Goal: Use online tool/utility

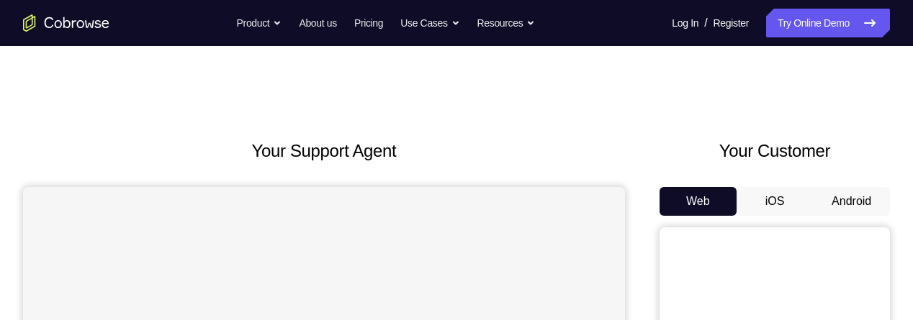
click at [855, 199] on button "Android" at bounding box center [851, 201] width 77 height 29
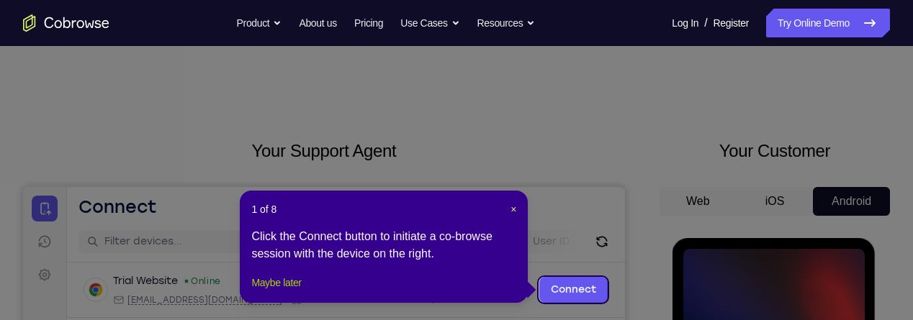
click at [295, 292] on button "Maybe later" at bounding box center [276, 282] width 50 height 17
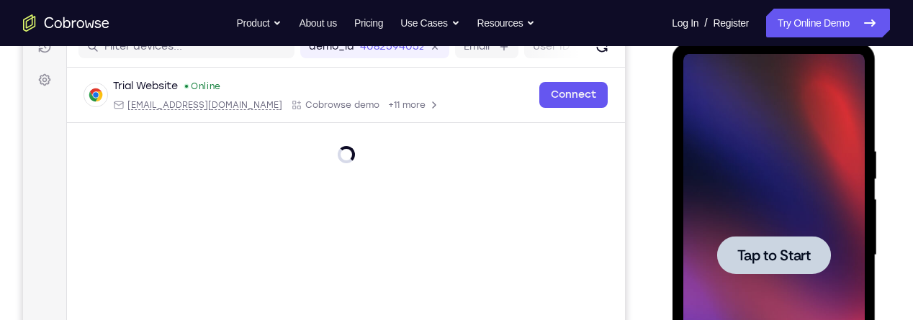
scroll to position [198, 0]
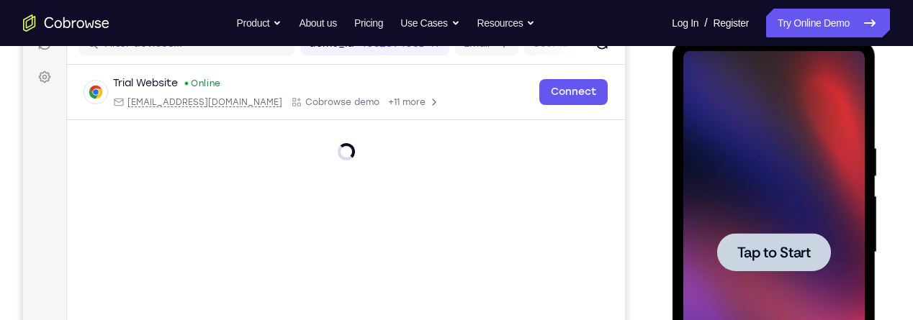
click at [758, 245] on span "Tap to Start" at bounding box center [772, 252] width 73 height 14
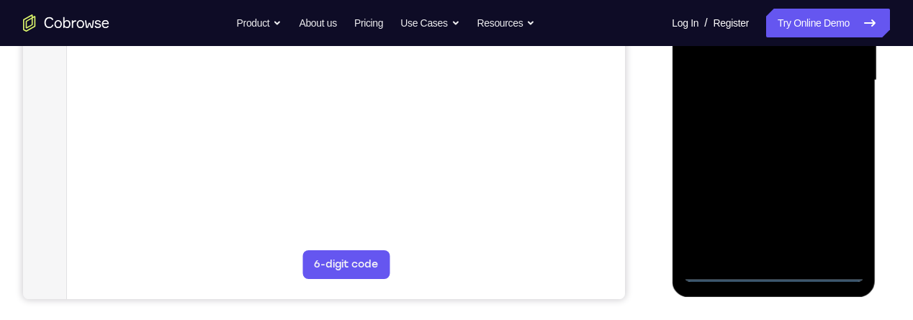
scroll to position [377, 0]
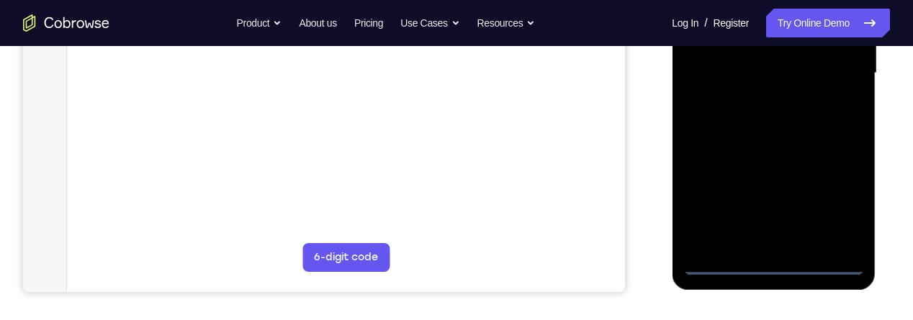
click at [771, 266] on div at bounding box center [772, 73] width 181 height 403
click at [831, 209] on div at bounding box center [772, 73] width 181 height 403
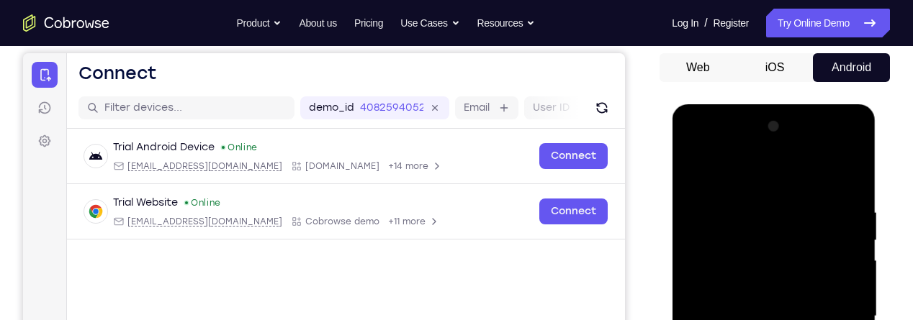
scroll to position [132, 0]
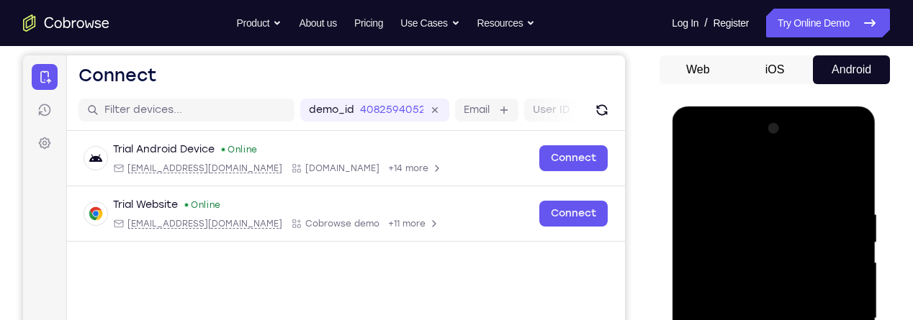
click at [749, 178] on div at bounding box center [772, 318] width 181 height 403
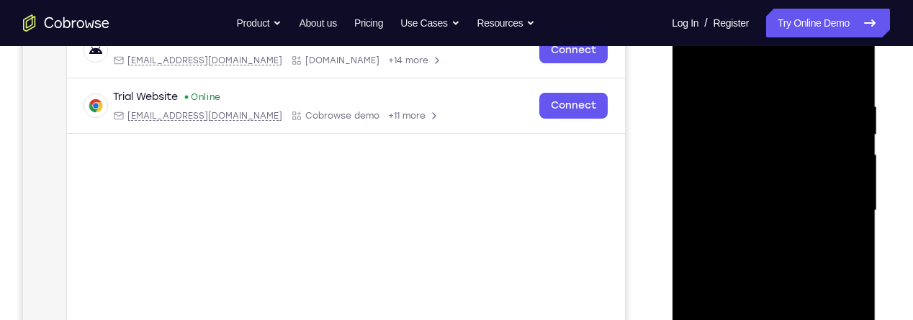
scroll to position [247, 0]
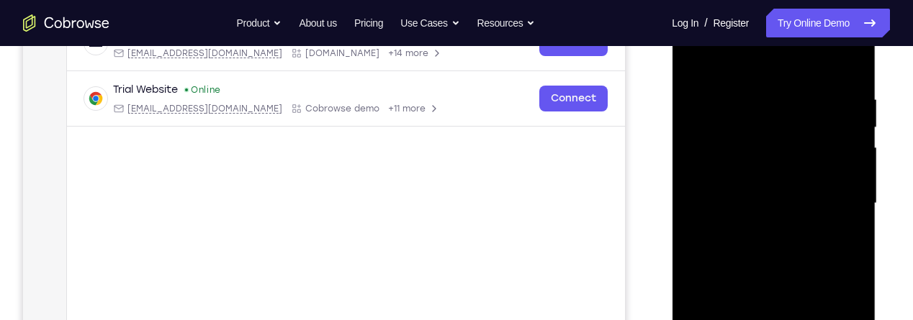
click at [834, 197] on div at bounding box center [772, 203] width 181 height 403
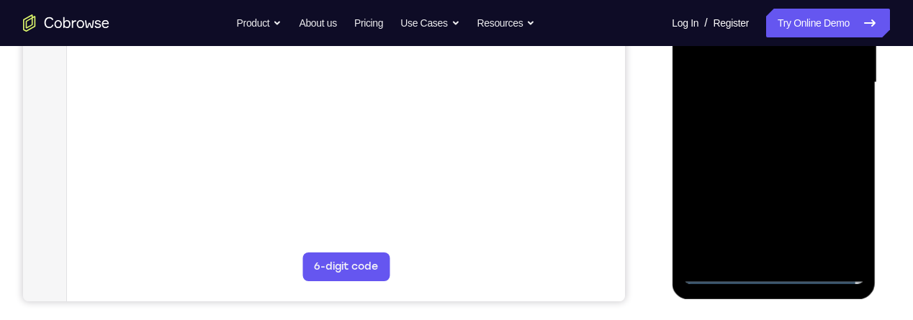
scroll to position [369, 0]
click at [757, 249] on div at bounding box center [772, 81] width 181 height 403
click at [772, 66] on div at bounding box center [772, 81] width 181 height 403
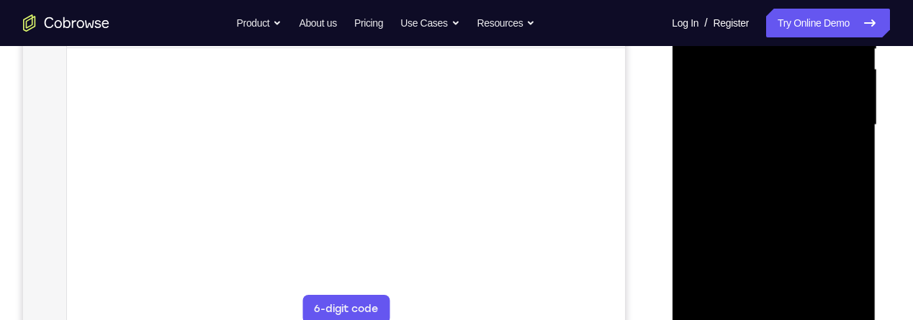
scroll to position [325, 0]
click at [777, 97] on div at bounding box center [772, 125] width 181 height 403
click at [773, 129] on div at bounding box center [772, 125] width 181 height 403
click at [796, 176] on div at bounding box center [772, 125] width 181 height 403
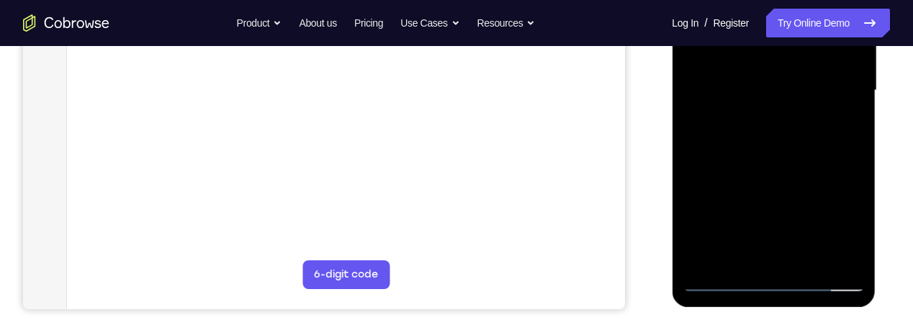
click at [777, 133] on div at bounding box center [772, 90] width 181 height 403
click at [782, 142] on div at bounding box center [772, 90] width 181 height 403
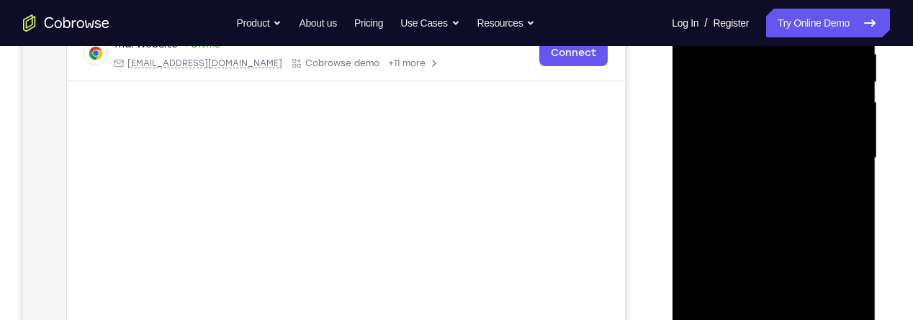
scroll to position [296, 0]
click at [790, 211] on div at bounding box center [772, 154] width 181 height 403
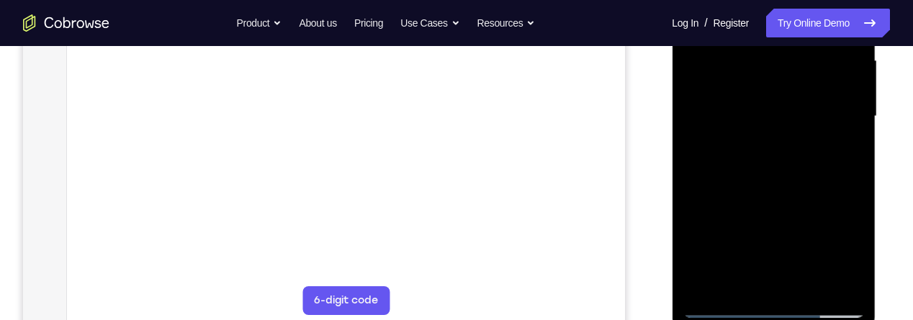
scroll to position [340, 0]
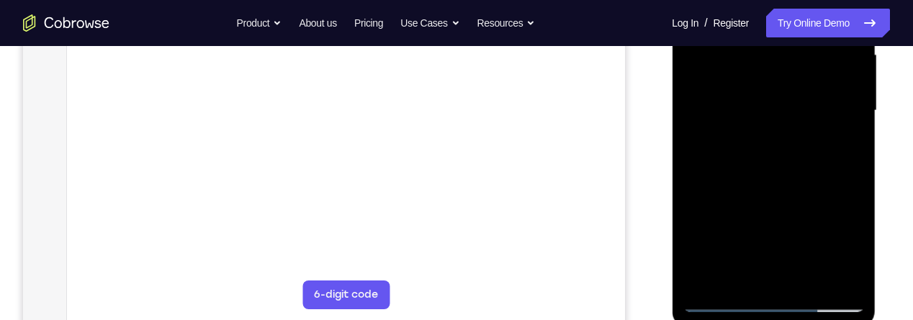
click at [808, 281] on div at bounding box center [772, 110] width 181 height 403
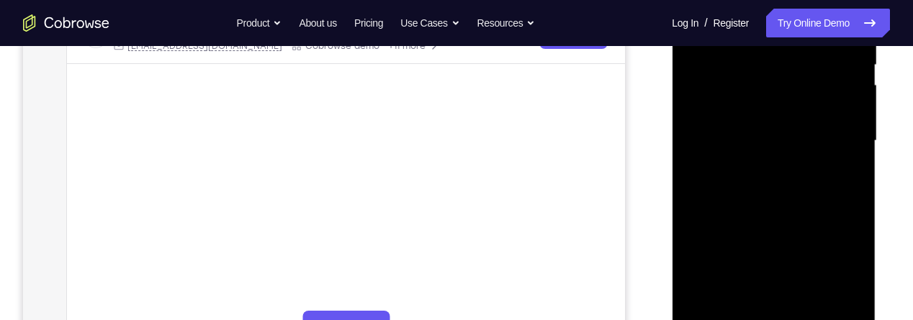
scroll to position [309, 0]
click at [784, 212] on div at bounding box center [772, 141] width 181 height 403
click at [772, 161] on div at bounding box center [772, 141] width 181 height 403
click at [736, 273] on div at bounding box center [772, 141] width 181 height 403
click at [766, 275] on div at bounding box center [772, 141] width 181 height 403
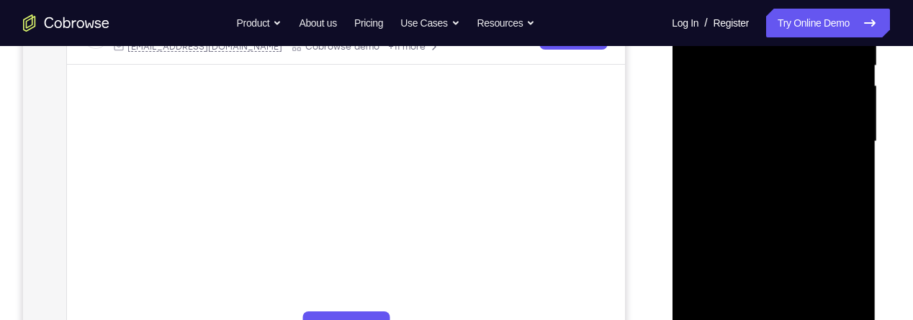
click at [839, 173] on div at bounding box center [772, 141] width 181 height 403
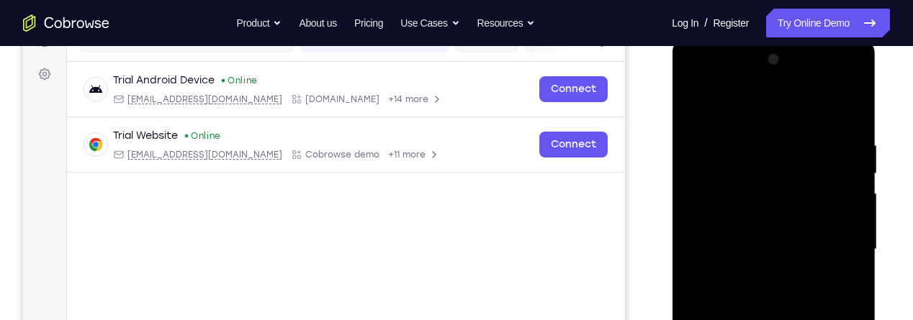
scroll to position [199, 0]
click at [725, 143] on div at bounding box center [772, 251] width 181 height 403
click at [767, 263] on div at bounding box center [772, 251] width 181 height 403
click at [842, 284] on div at bounding box center [772, 251] width 181 height 403
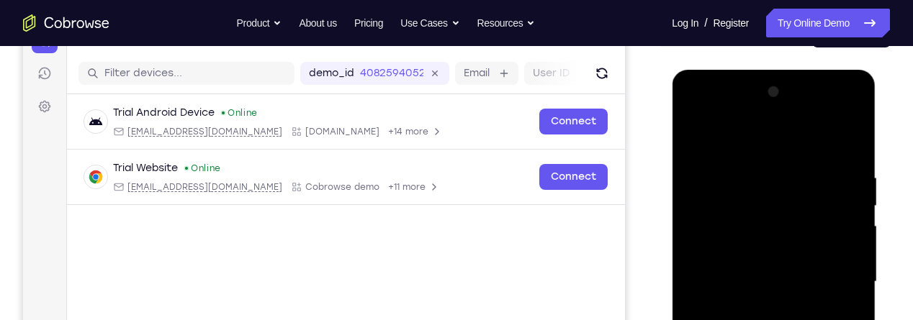
scroll to position [137, 0]
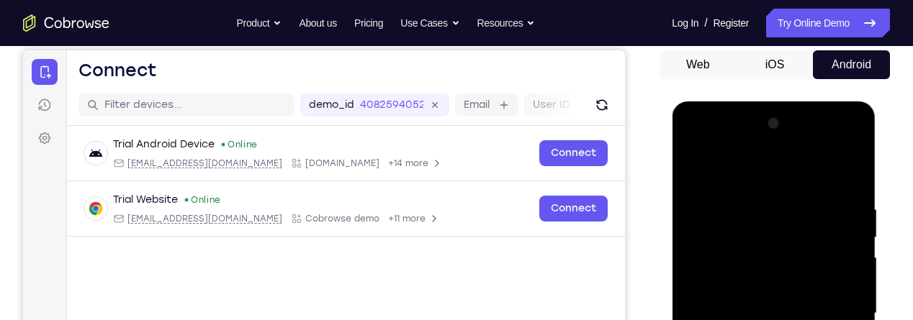
click at [697, 174] on div at bounding box center [772, 313] width 181 height 403
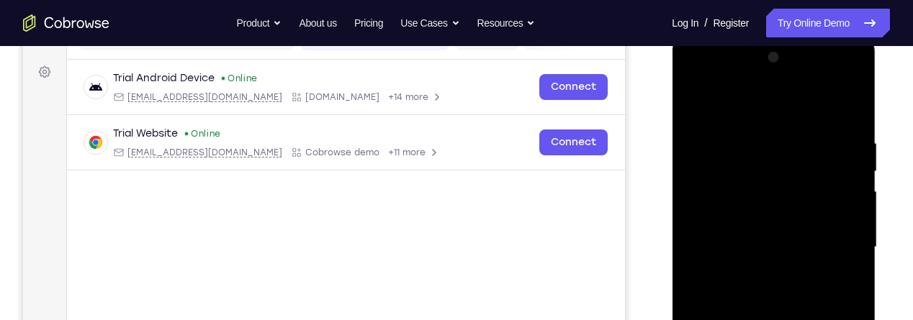
scroll to position [207, 0]
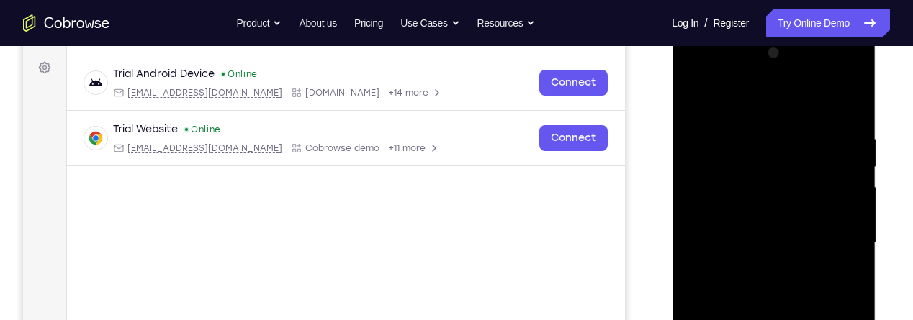
click at [790, 265] on div at bounding box center [772, 243] width 181 height 403
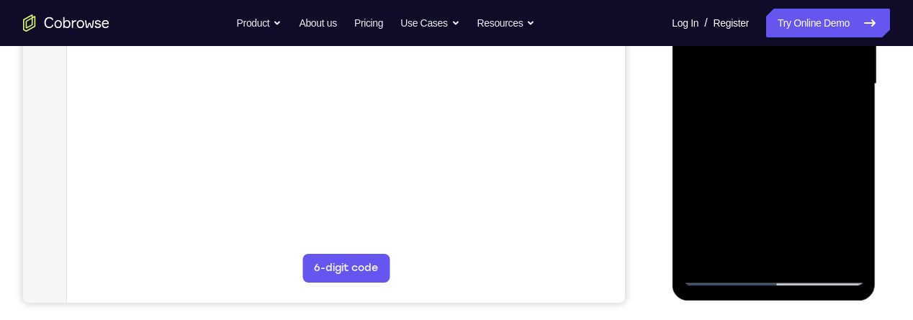
scroll to position [370, 0]
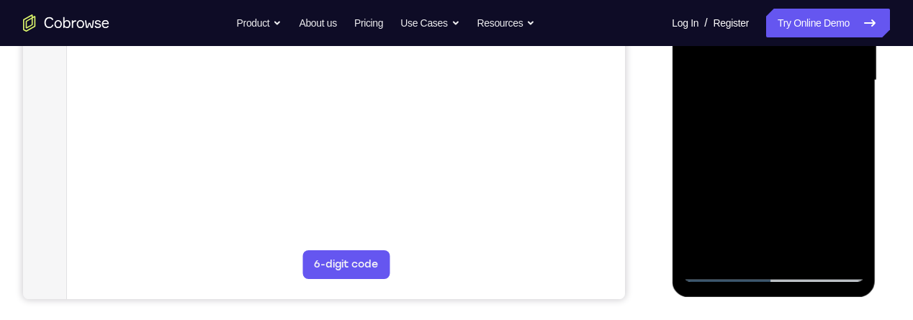
click at [844, 109] on div at bounding box center [772, 80] width 181 height 403
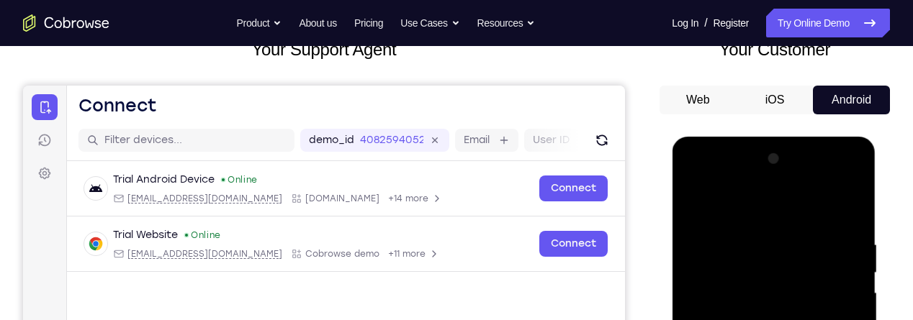
scroll to position [101, 0]
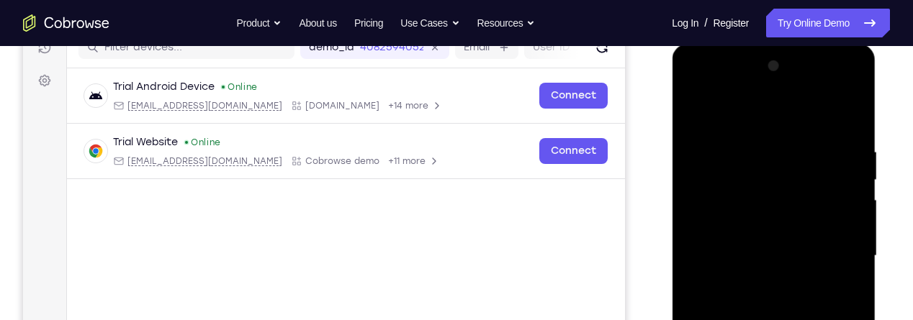
scroll to position [207, 0]
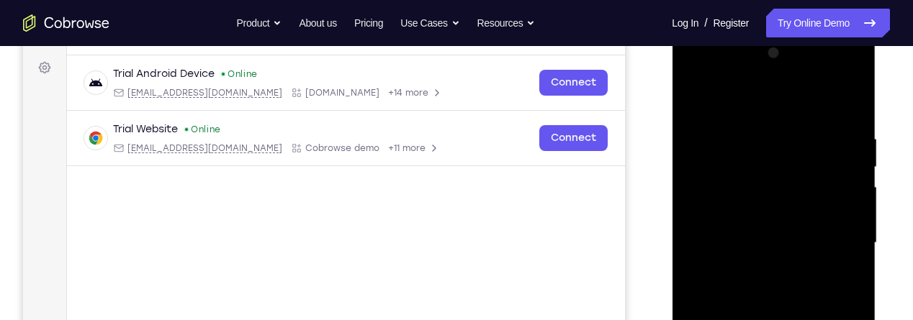
click at [788, 266] on div at bounding box center [772, 243] width 181 height 403
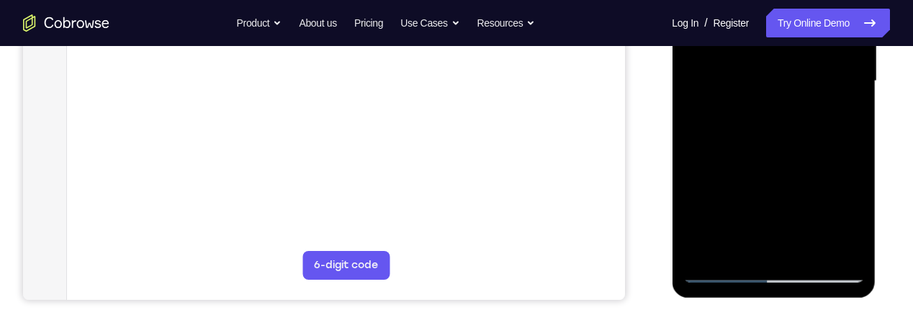
scroll to position [375, 0]
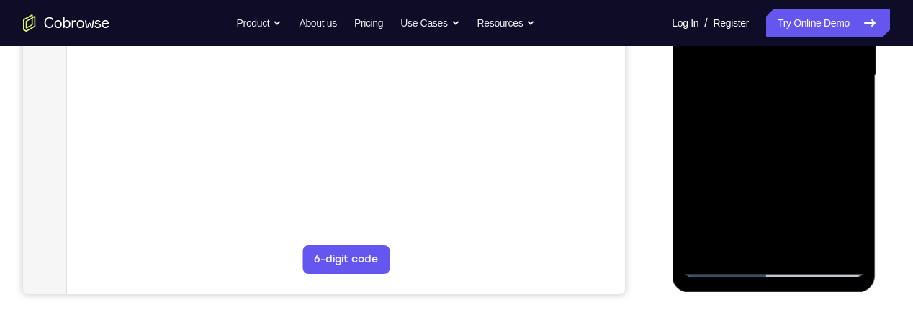
click at [723, 269] on div at bounding box center [772, 75] width 181 height 403
click at [724, 269] on div at bounding box center [772, 75] width 181 height 403
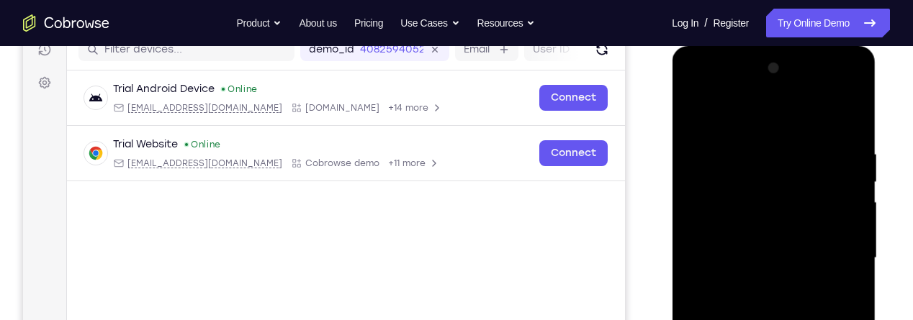
scroll to position [188, 0]
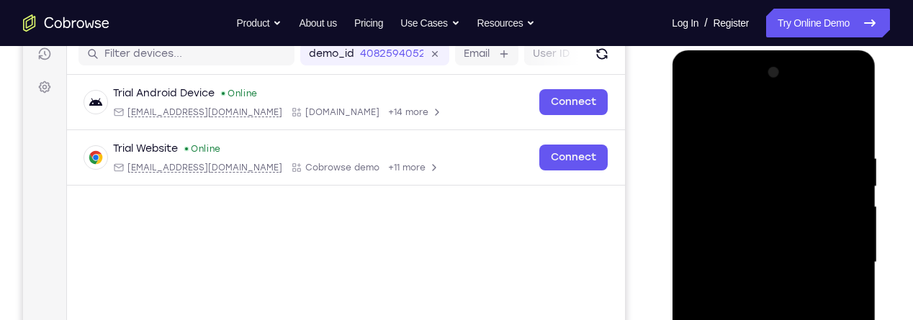
click at [695, 117] on div at bounding box center [772, 262] width 181 height 403
click at [693, 116] on div at bounding box center [772, 262] width 181 height 403
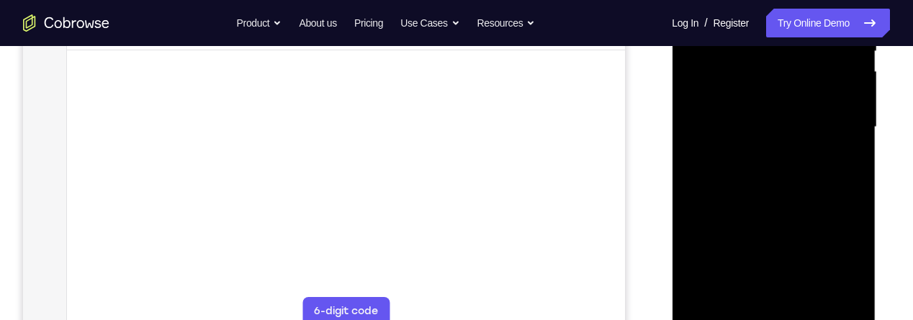
scroll to position [324, 0]
